Goal: Navigation & Orientation: Find specific page/section

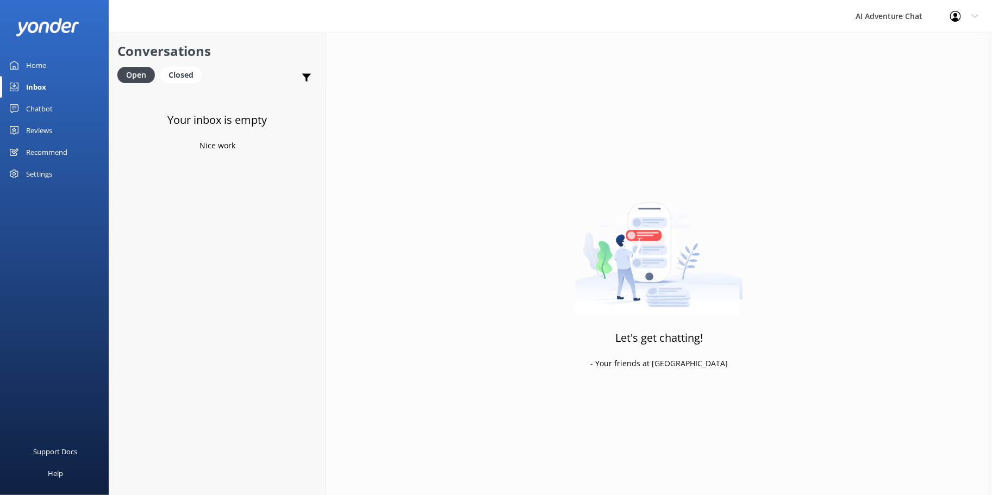
click at [40, 64] on div "Home" at bounding box center [36, 65] width 20 height 22
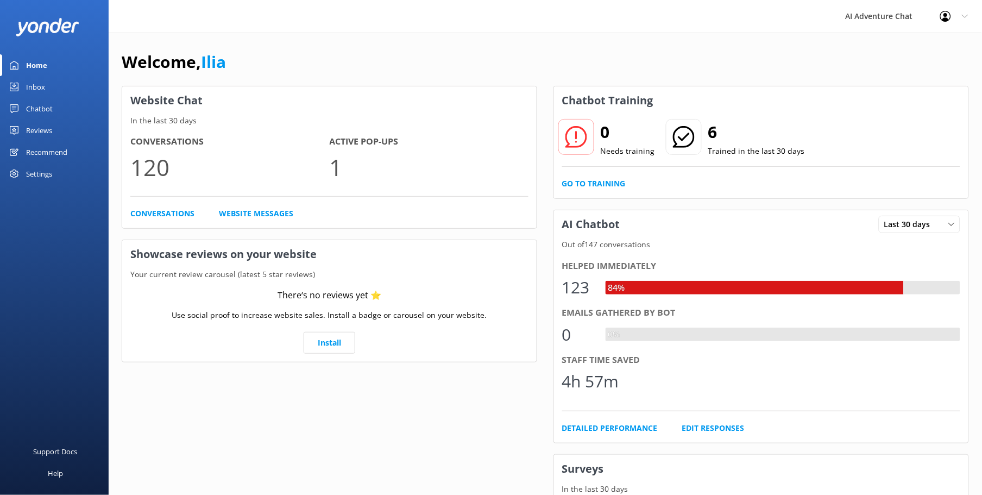
click at [35, 86] on div "Inbox" at bounding box center [35, 87] width 19 height 22
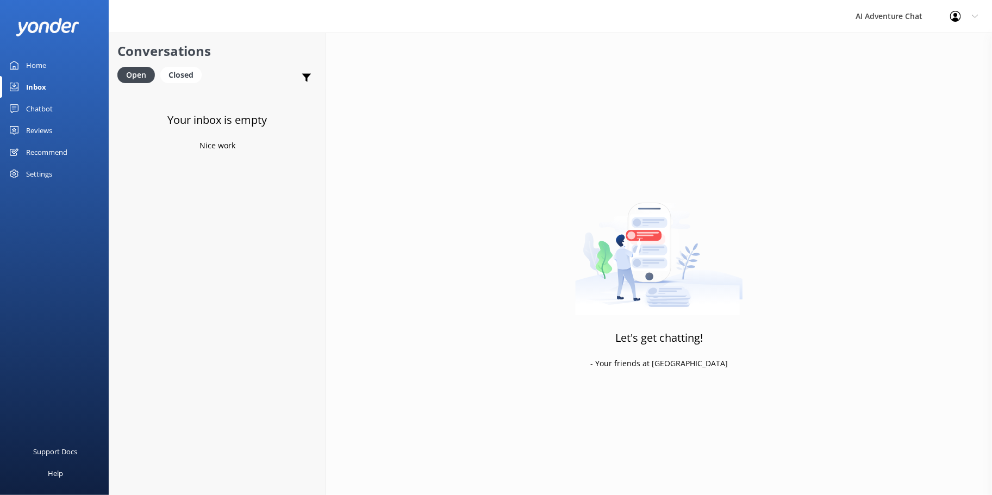
click at [42, 62] on div "Home" at bounding box center [36, 65] width 20 height 22
